Goal: Task Accomplishment & Management: Manage account settings

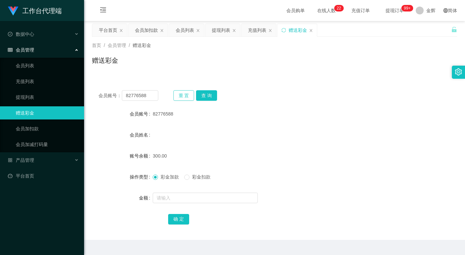
click at [192, 98] on button "重 置" at bounding box center [184, 95] width 21 height 11
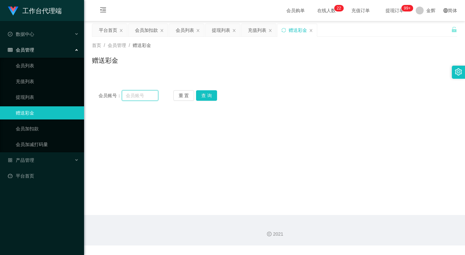
drag, startPoint x: 152, startPoint y: 97, endPoint x: 162, endPoint y: 98, distance: 10.2
click at [152, 97] on input "text" at bounding box center [140, 95] width 36 height 11
paste input "82776588"
type input "82776588"
click at [204, 93] on button "查 询" at bounding box center [206, 95] width 21 height 11
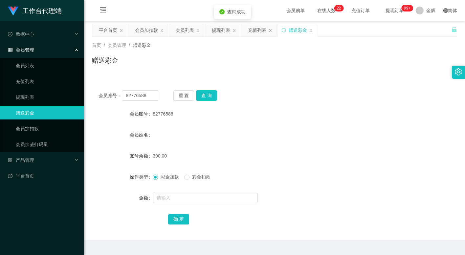
click at [191, 177] on span "彩金扣款" at bounding box center [202, 177] width 24 height 5
click at [190, 196] on input "text" at bounding box center [205, 198] width 105 height 11
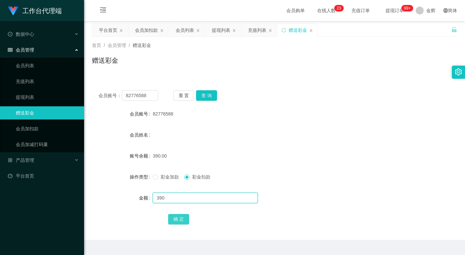
type input "390"
click at [175, 222] on button "确 定" at bounding box center [178, 219] width 21 height 11
click at [186, 93] on button "重 置" at bounding box center [184, 95] width 21 height 11
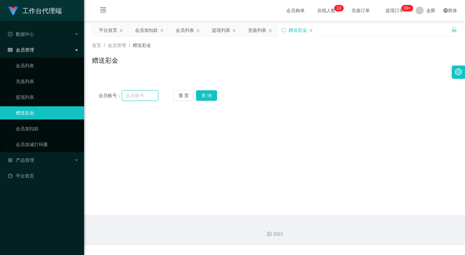
drag, startPoint x: 148, startPoint y: 97, endPoint x: 152, endPoint y: 96, distance: 4.3
click at [148, 96] on input "text" at bounding box center [140, 95] width 36 height 11
paste input "Nicole25"
type input "Nicole25"
click at [213, 98] on button "查 询" at bounding box center [206, 95] width 21 height 11
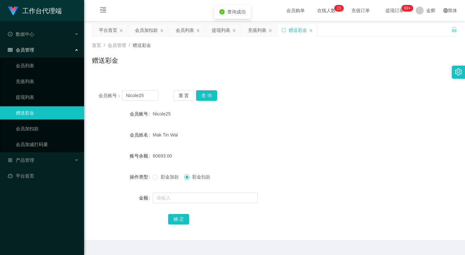
click at [170, 176] on span "彩金加款" at bounding box center [170, 177] width 24 height 5
click at [41, 65] on link "会员列表" at bounding box center [47, 65] width 63 height 13
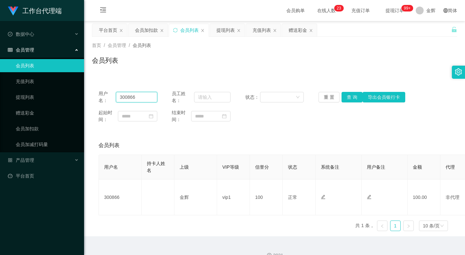
click at [142, 97] on input "300866" at bounding box center [136, 97] width 41 height 11
paste input "Nicole25"
type input "Nicole25"
click at [350, 94] on button "查 询" at bounding box center [352, 97] width 21 height 11
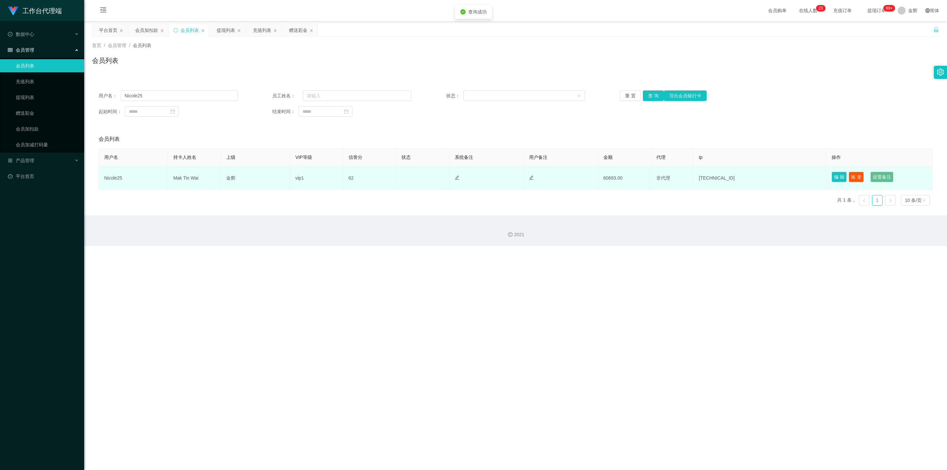
click at [465, 175] on td "编 辑 账 变 设置备注" at bounding box center [879, 177] width 106 height 23
click at [465, 176] on button "账 变" at bounding box center [855, 177] width 15 height 11
click at [465, 176] on button "编 辑" at bounding box center [838, 177] width 15 height 11
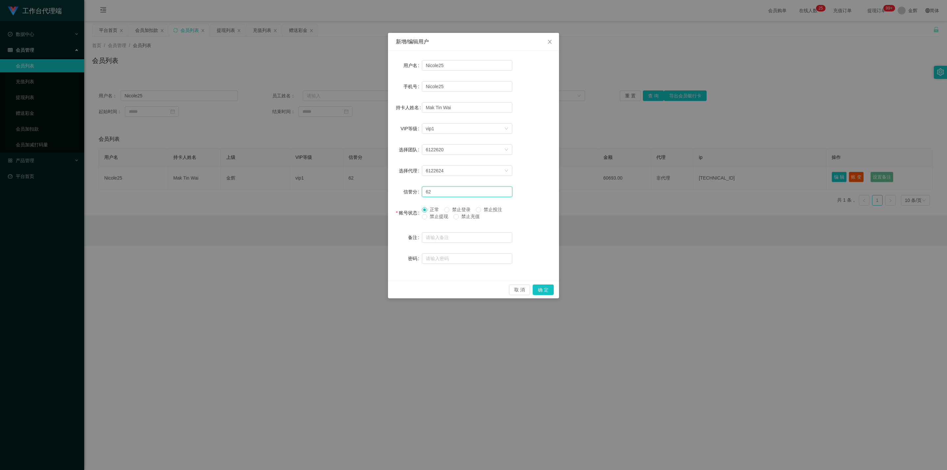
click at [432, 192] on input "62" at bounding box center [467, 191] width 90 height 11
type input "63"
drag, startPoint x: 541, startPoint y: 288, endPoint x: 544, endPoint y: 283, distance: 5.4
click at [465, 255] on button "确 定" at bounding box center [543, 289] width 21 height 11
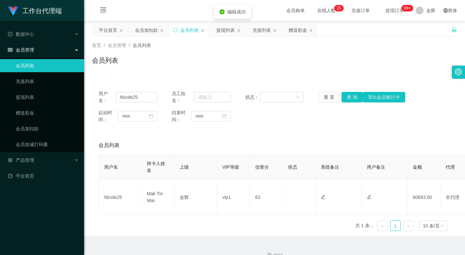
click at [251, 41] on div "首页 / 会员管理 / 会员列表 / 会员列表" at bounding box center [274, 56] width 381 height 39
click at [47, 122] on link "会员加扣款" at bounding box center [47, 128] width 63 height 13
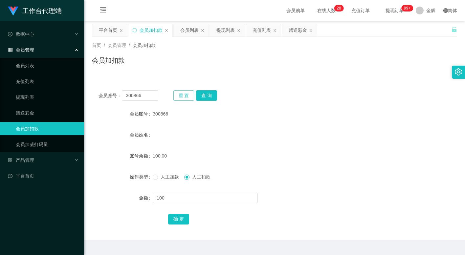
drag, startPoint x: 180, startPoint y: 97, endPoint x: 126, endPoint y: 88, distance: 55.0
click at [180, 97] on button "重 置" at bounding box center [184, 95] width 21 height 11
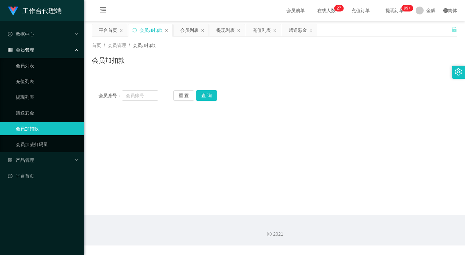
click at [198, 56] on div "会员加扣款" at bounding box center [275, 63] width 366 height 15
click at [207, 168] on main "关闭左侧 关闭右侧 关闭其它 刷新页面 平台首页 会员加扣款 会员列表 提现列表 充值列表 赠送彩金 首页 / 会员管理 / 会员加扣款 / 会员加扣款 会员…" at bounding box center [274, 118] width 381 height 194
